Goal: Go to known website: Access a specific website the user already knows

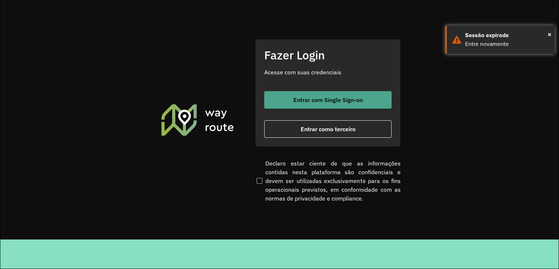
click at [332, 98] on span "Entrar com Single Sign-on" at bounding box center [328, 100] width 70 height 6
